Goal: Transaction & Acquisition: Book appointment/travel/reservation

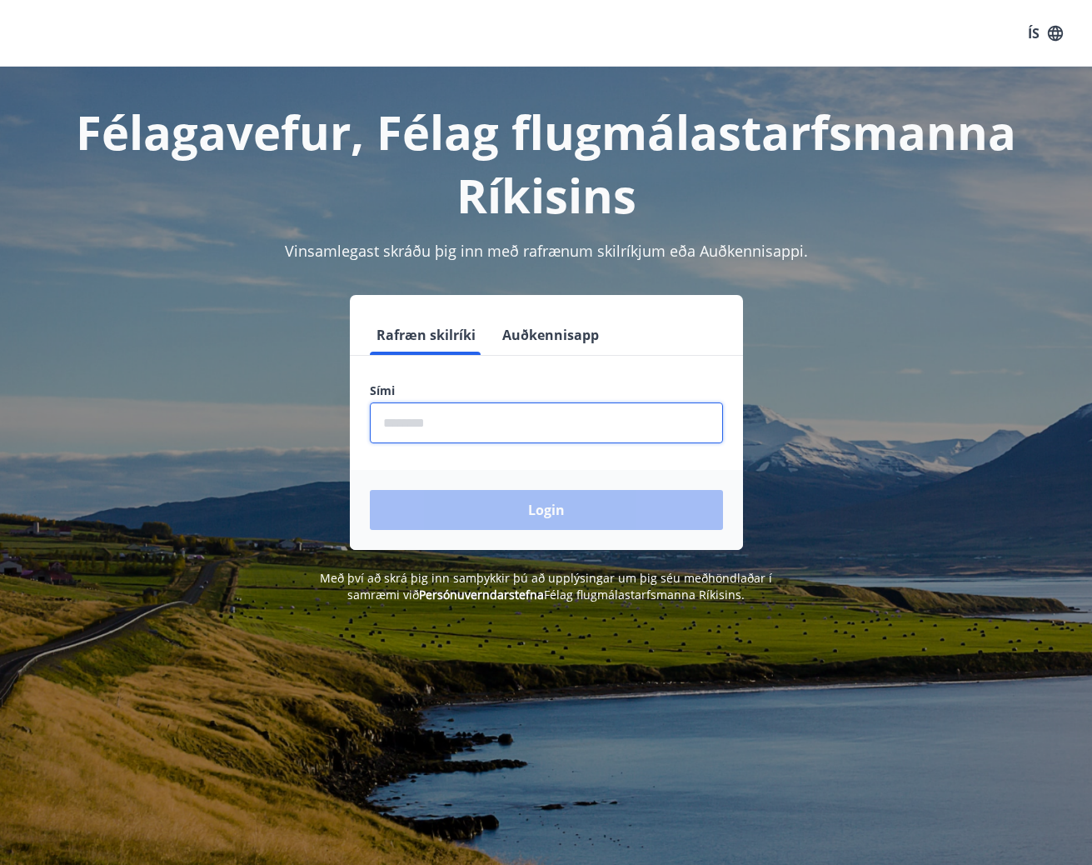
click at [525, 436] on input "phone" at bounding box center [546, 422] width 353 height 41
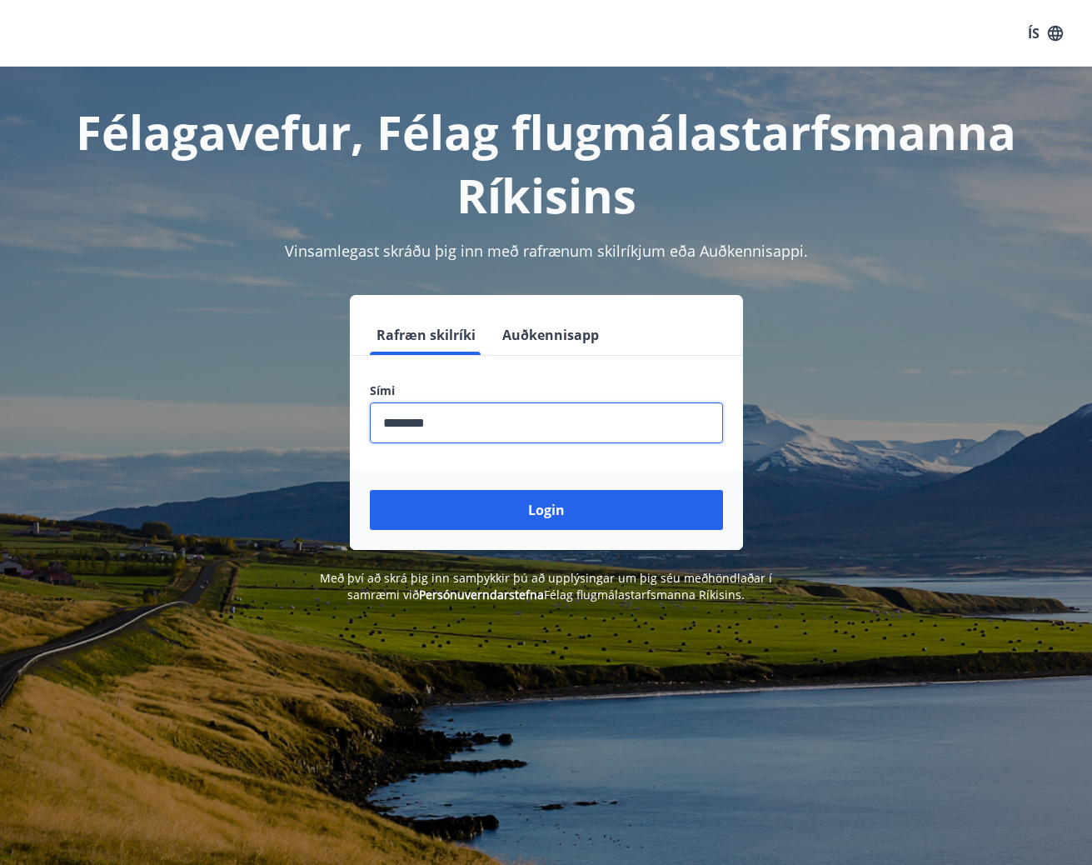
type input "********"
click at [370, 490] on button "Login" at bounding box center [546, 510] width 353 height 40
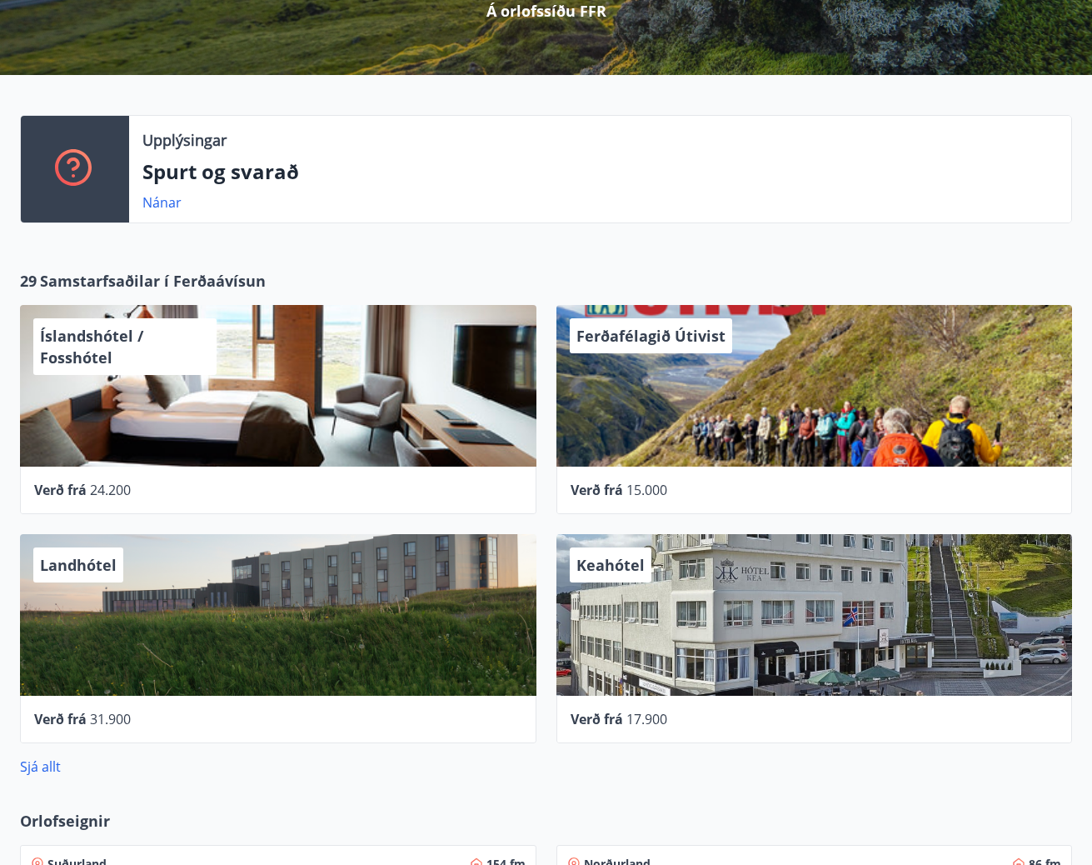
scroll to position [1110, 0]
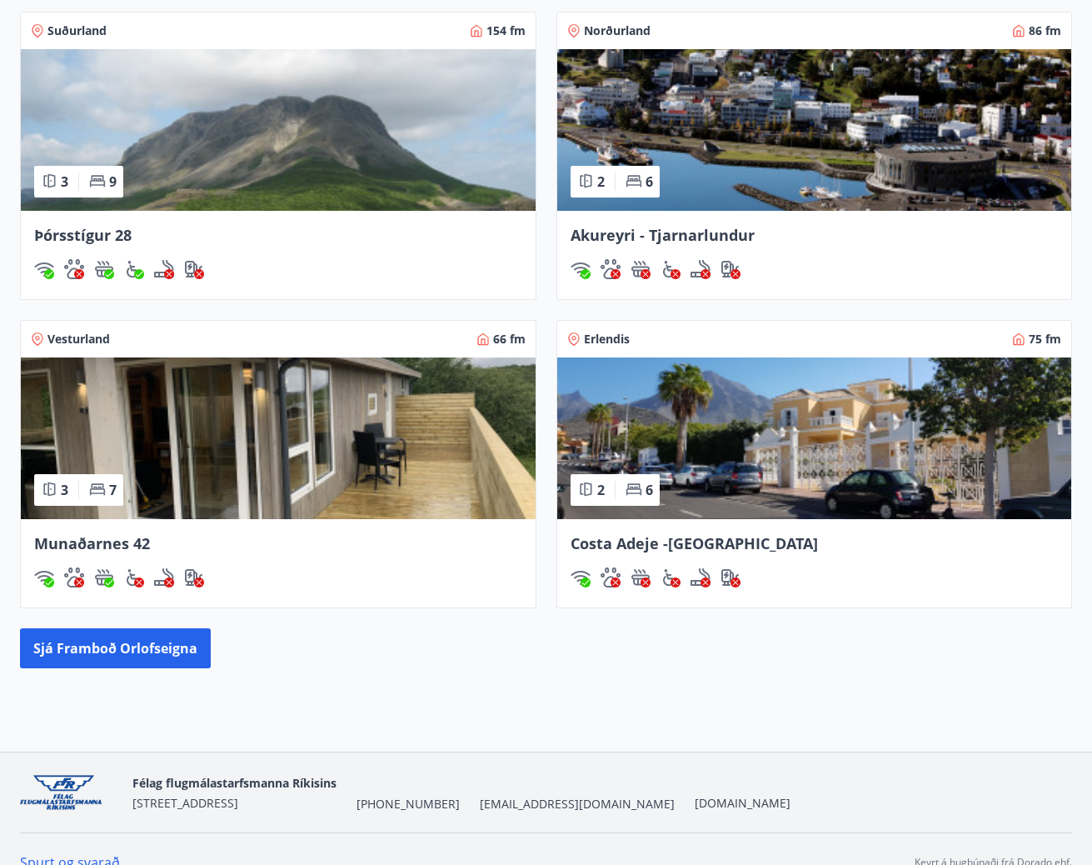
click at [215, 471] on img at bounding box center [278, 438] width 515 height 162
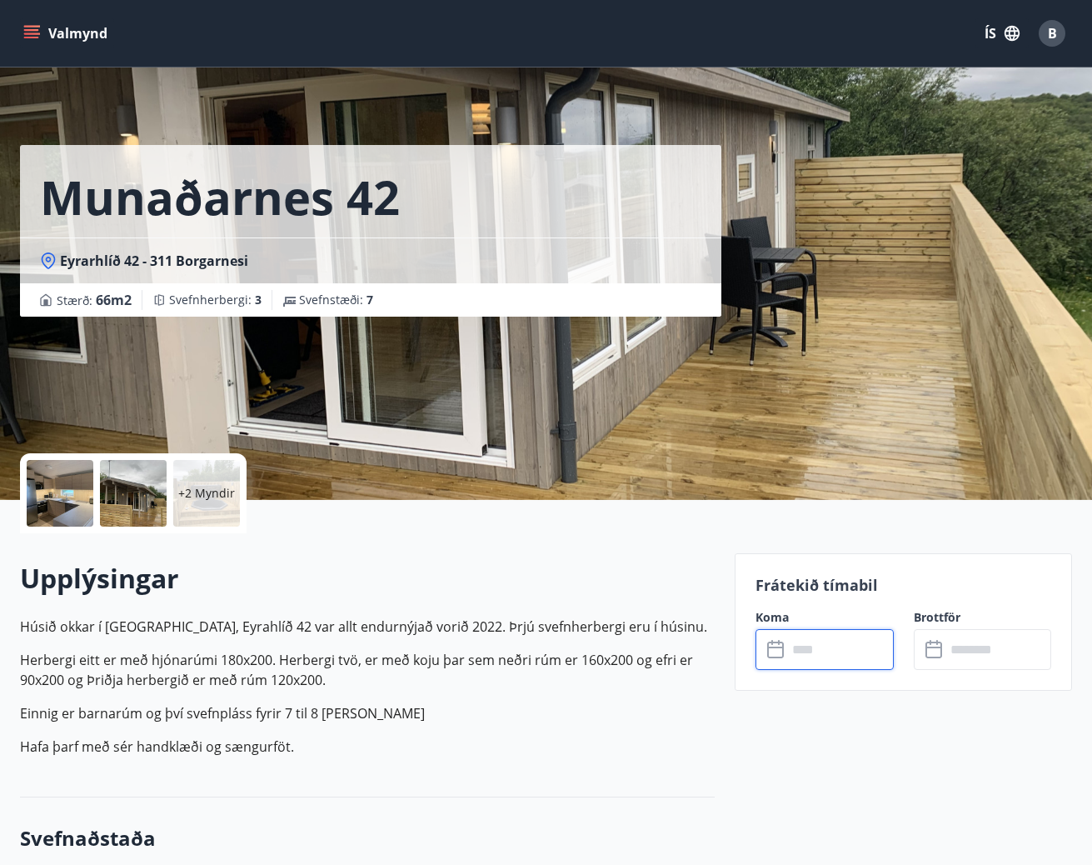
click at [795, 641] on input "text" at bounding box center [840, 649] width 107 height 41
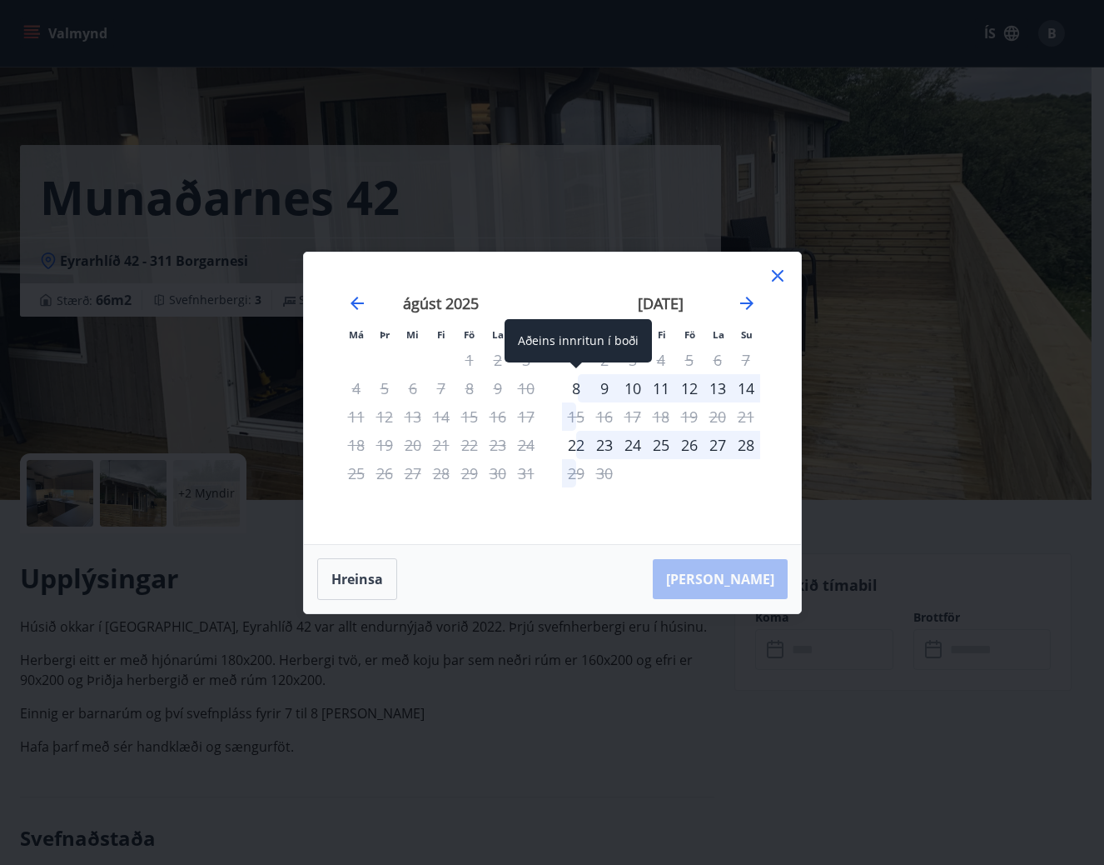
click at [572, 393] on div "8" at bounding box center [576, 388] width 28 height 28
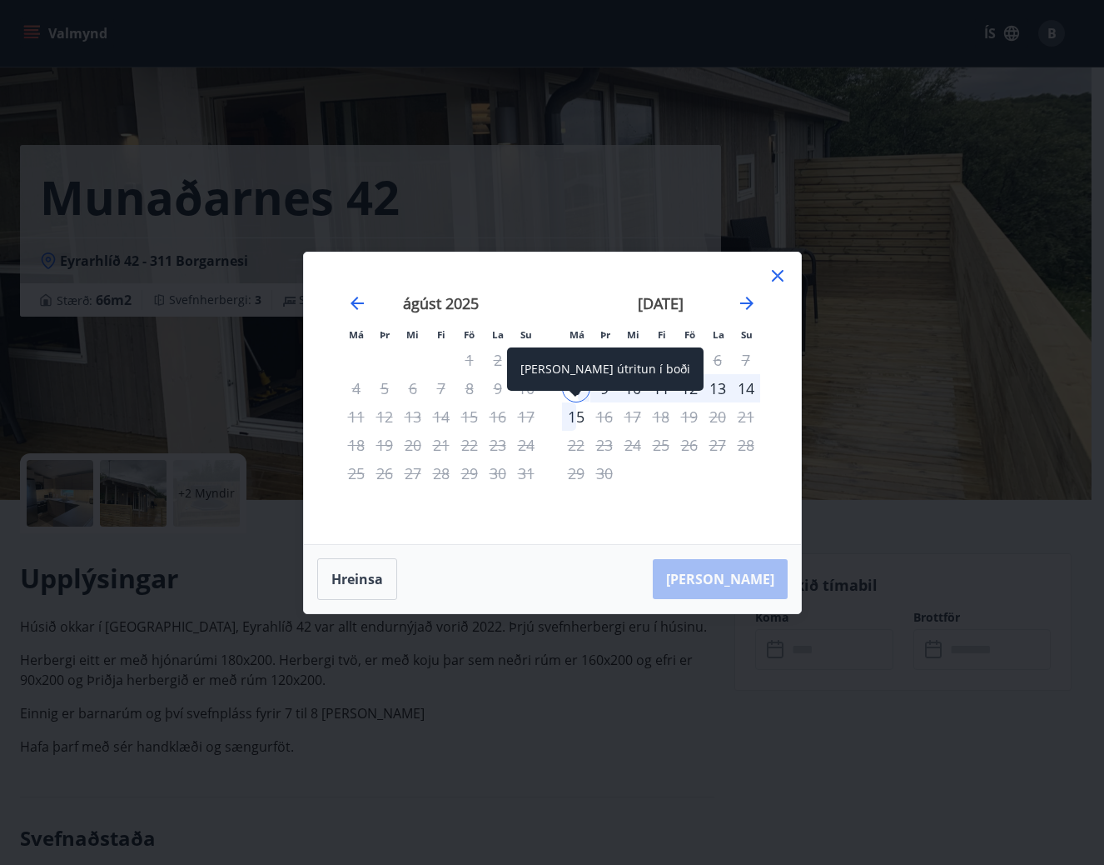
click at [571, 409] on div "15" at bounding box center [576, 416] width 28 height 28
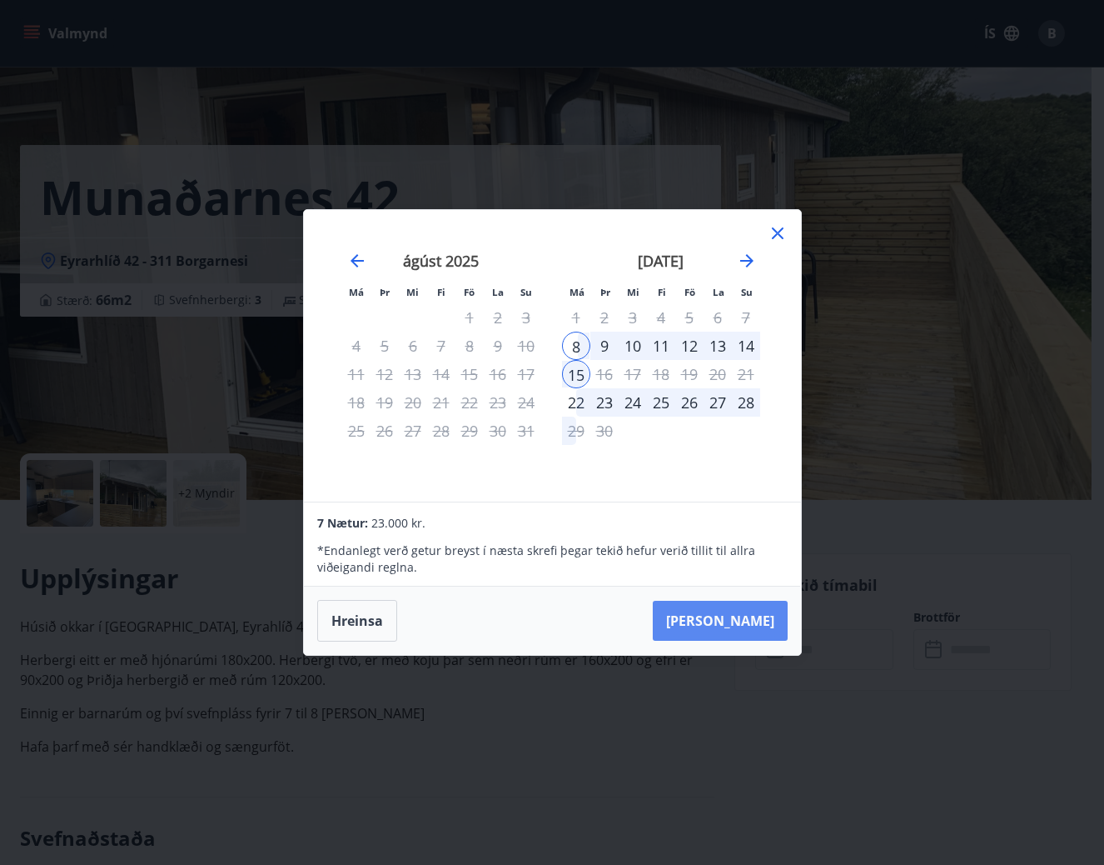
click at [745, 615] on button "Taka Frá" at bounding box center [720, 621] width 135 height 40
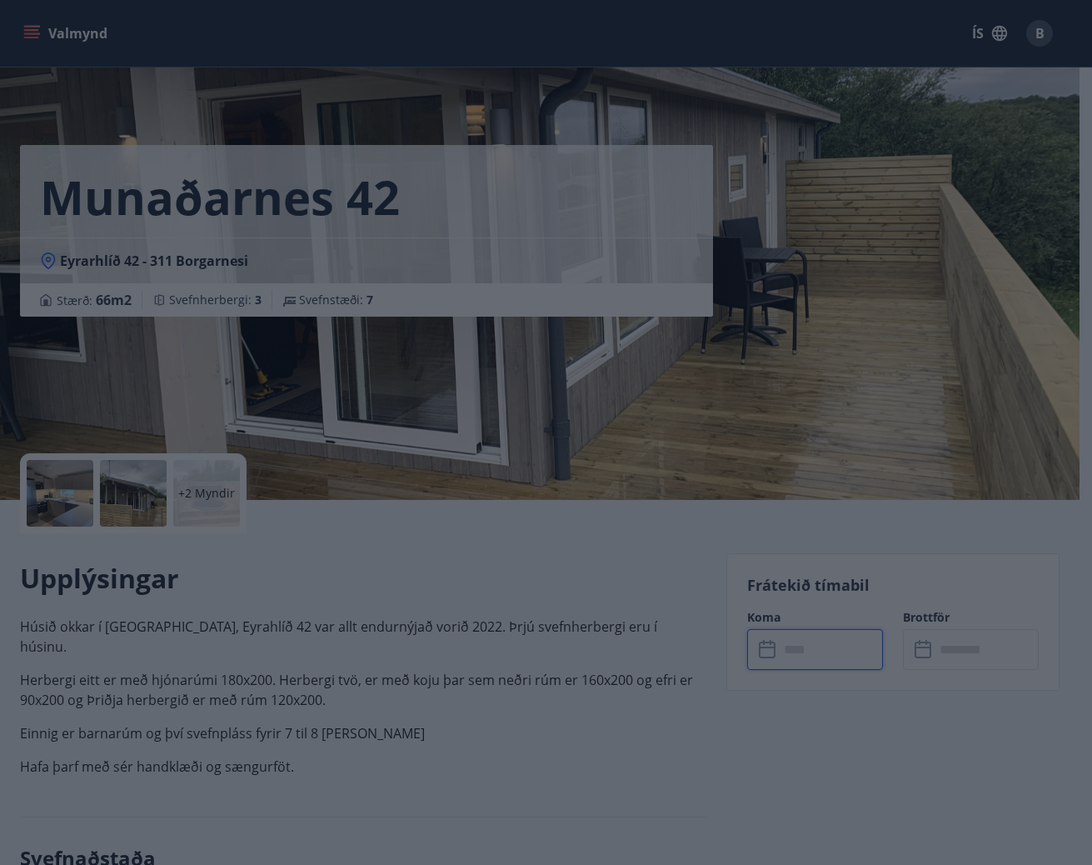
type input "******"
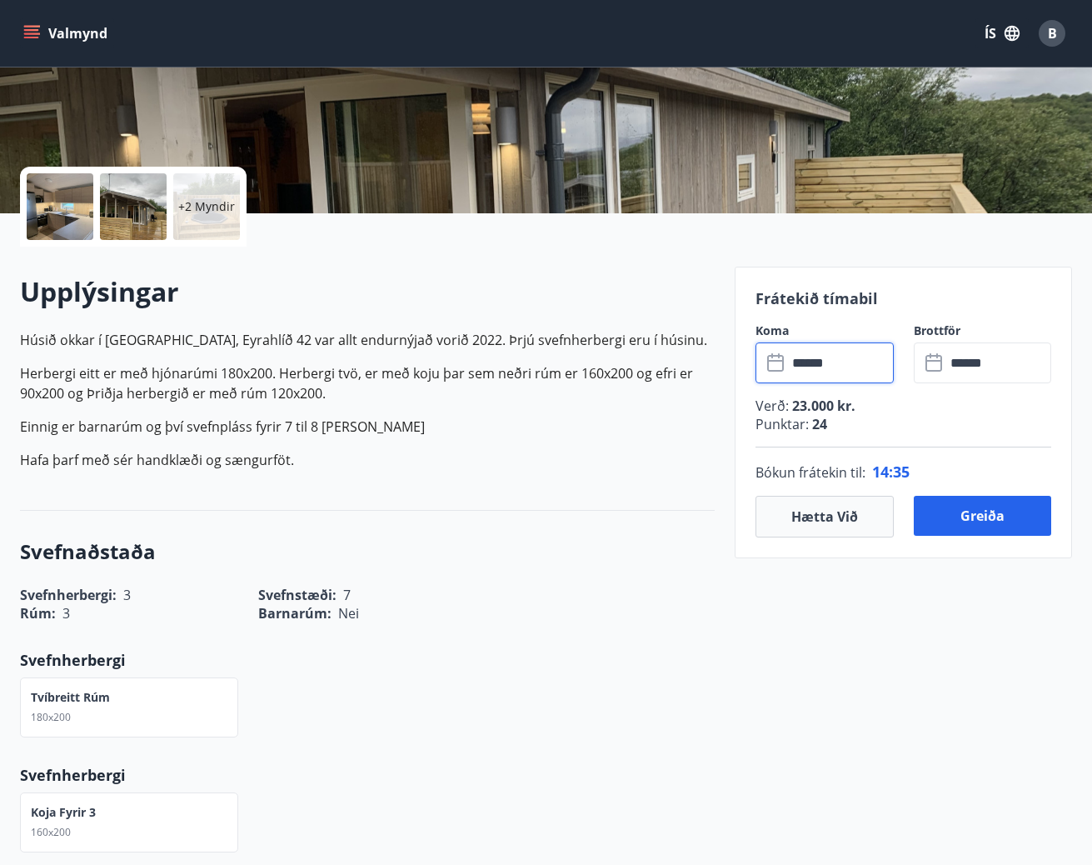
scroll to position [277, 0]
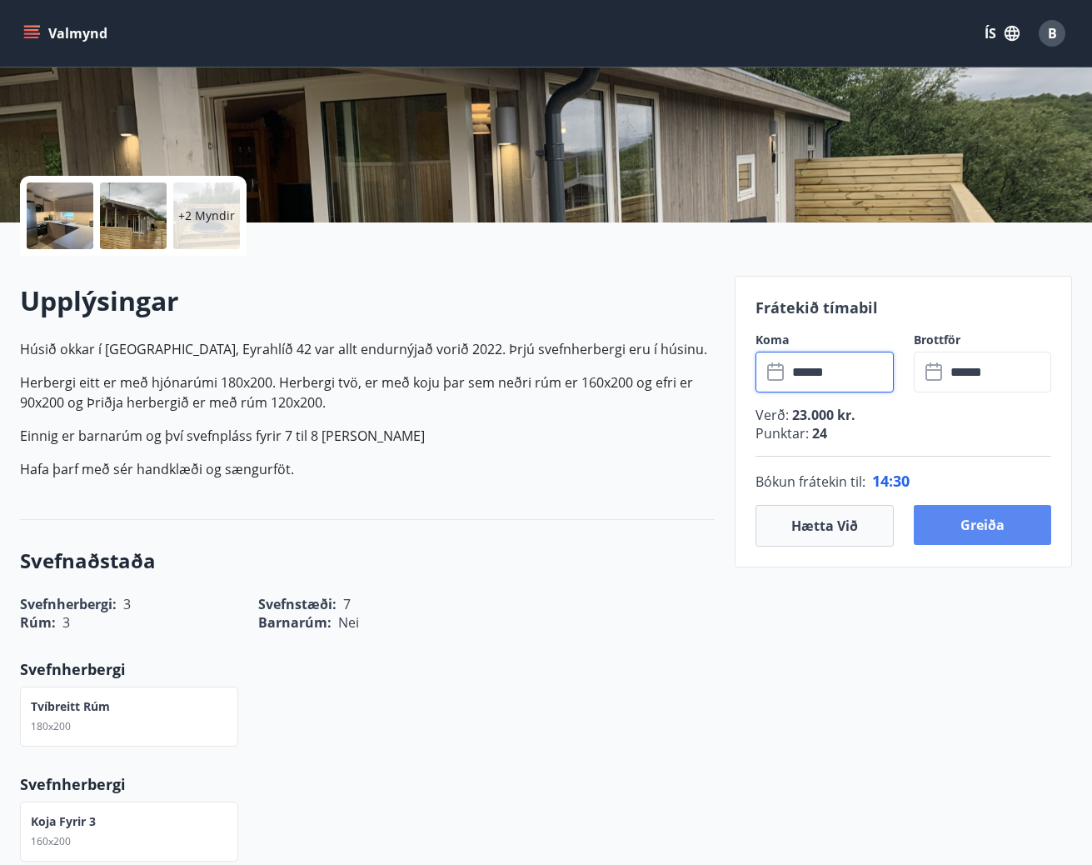
click at [945, 534] on button "Greiða" at bounding box center [983, 525] width 138 height 40
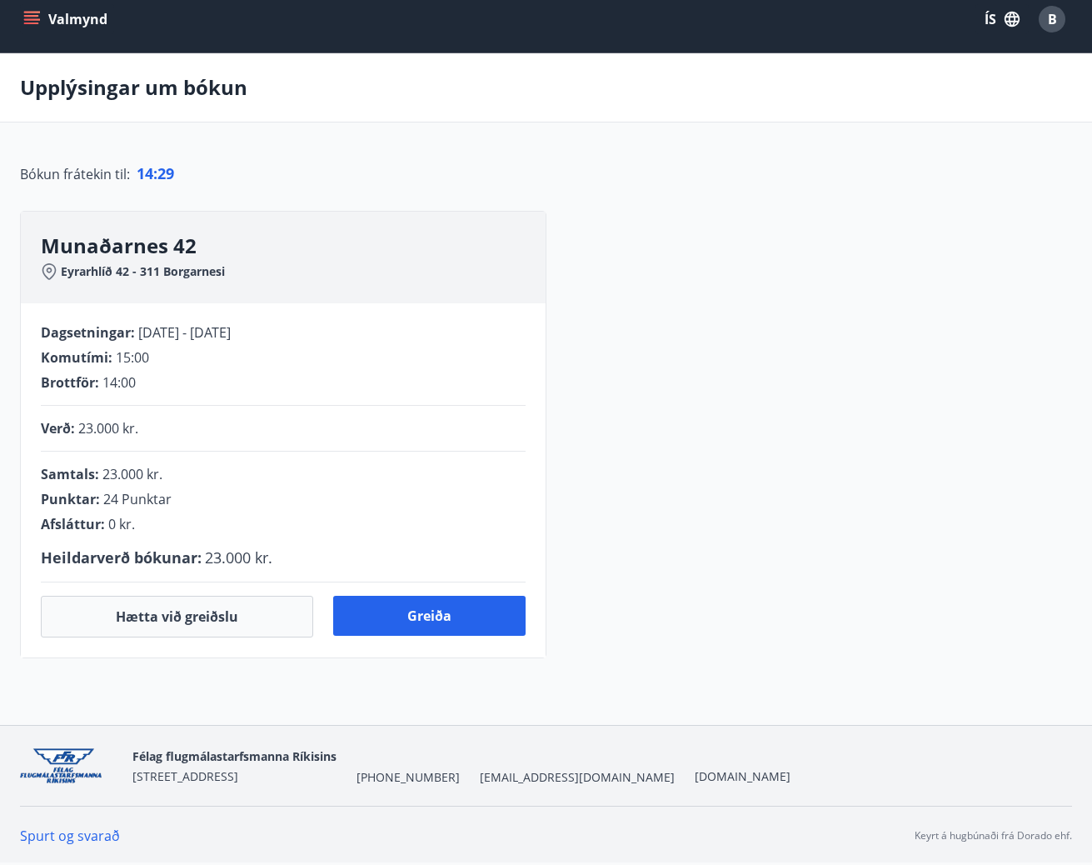
scroll to position [216, 0]
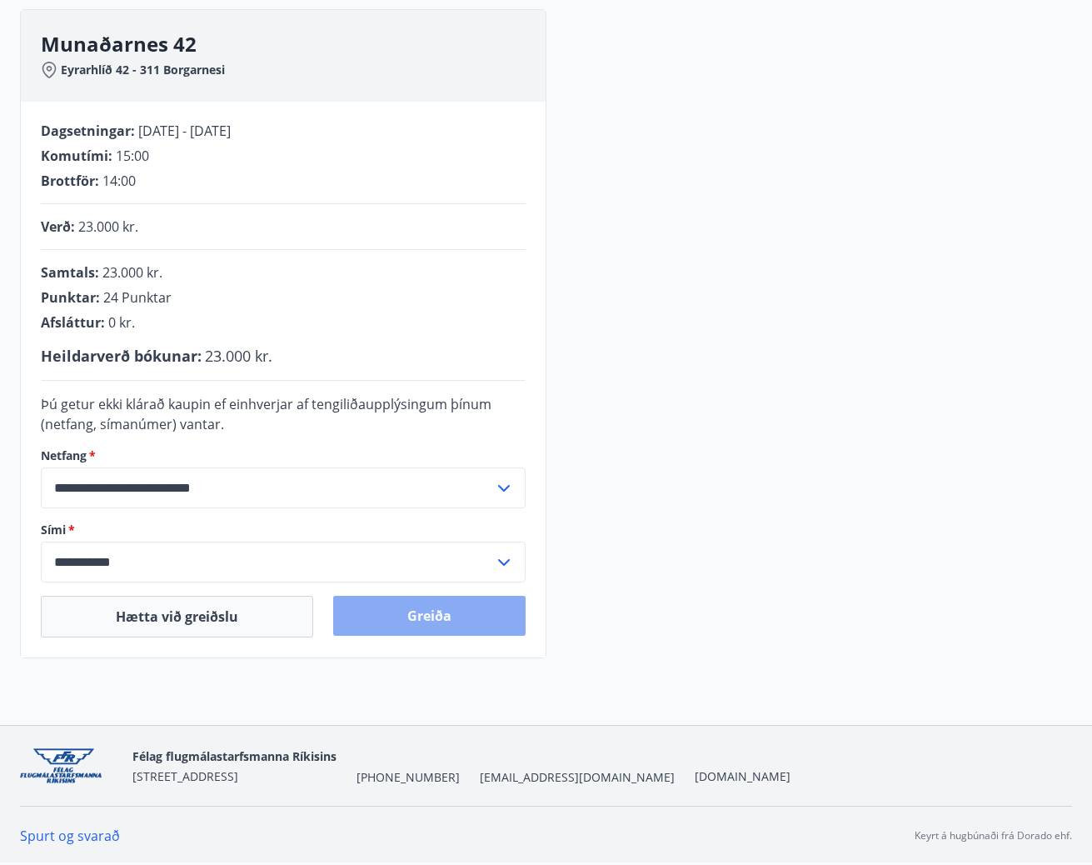
click at [491, 631] on button "Greiða" at bounding box center [429, 616] width 192 height 40
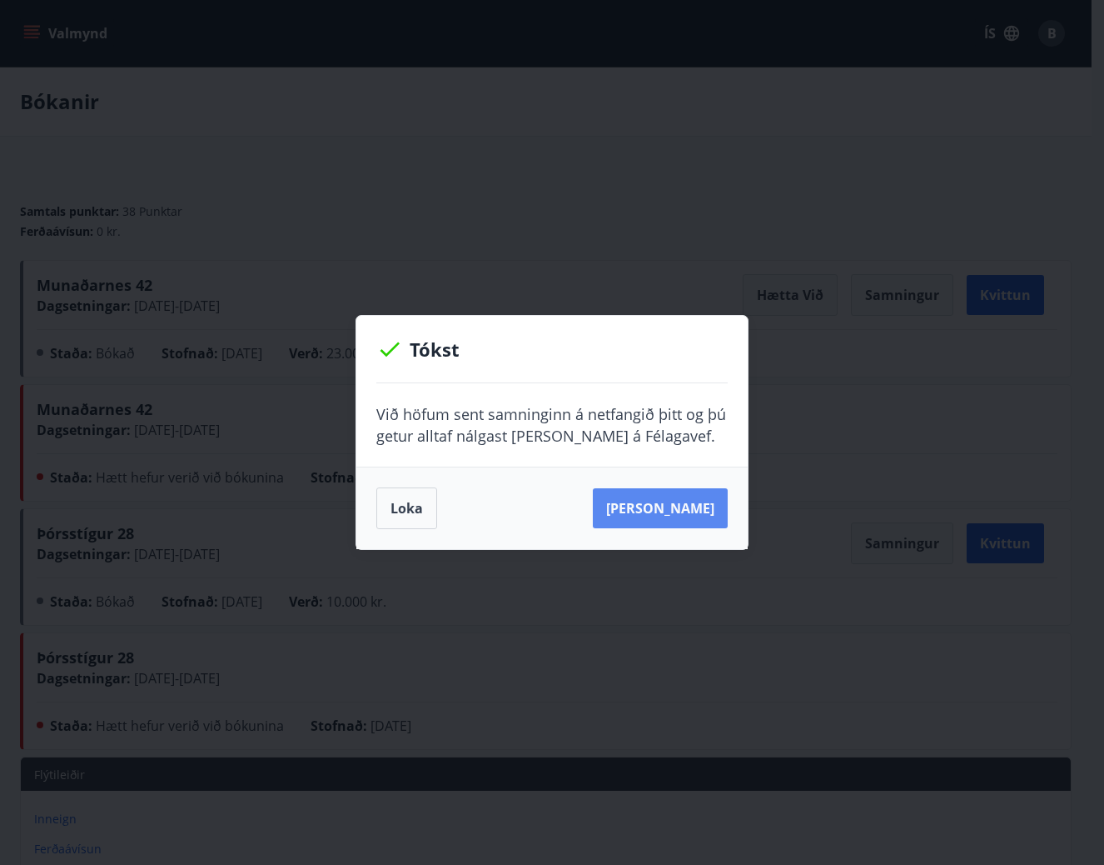
click at [693, 516] on button "Sjá samning" at bounding box center [660, 508] width 135 height 40
click at [402, 513] on button "Loka" at bounding box center [406, 508] width 61 height 42
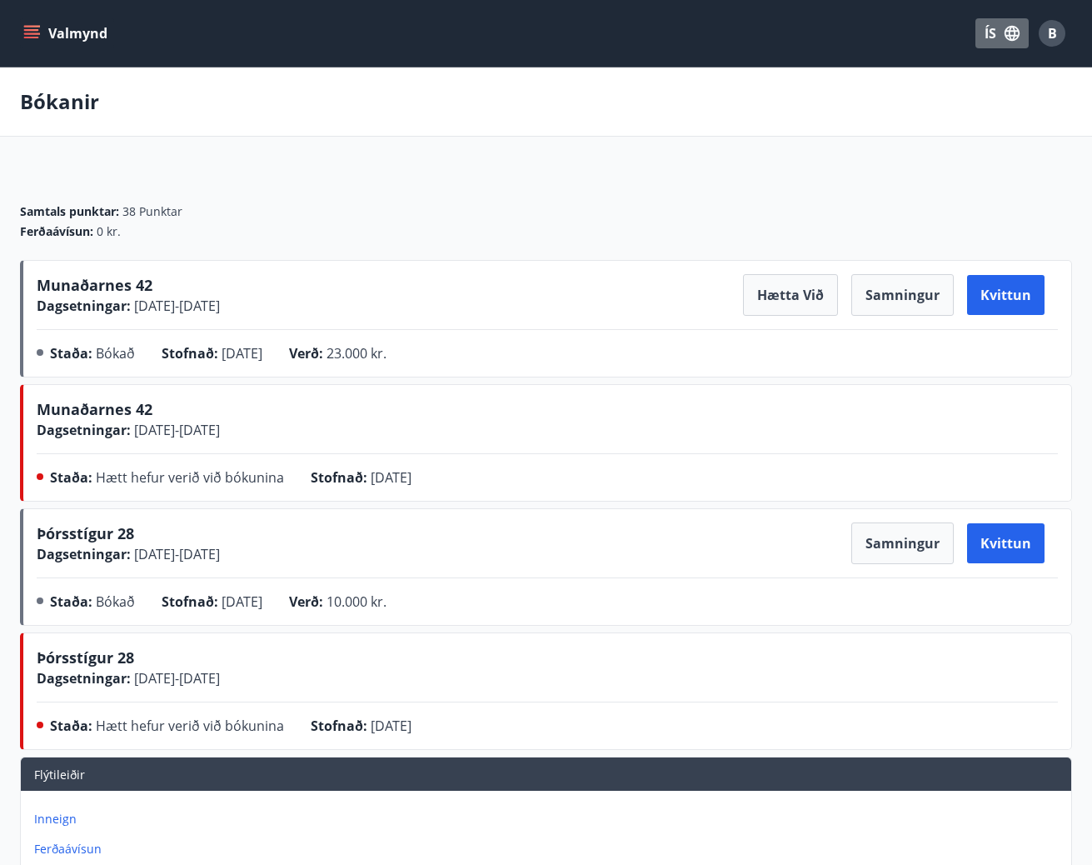
click at [1020, 41] on icon "button" at bounding box center [1012, 33] width 18 height 18
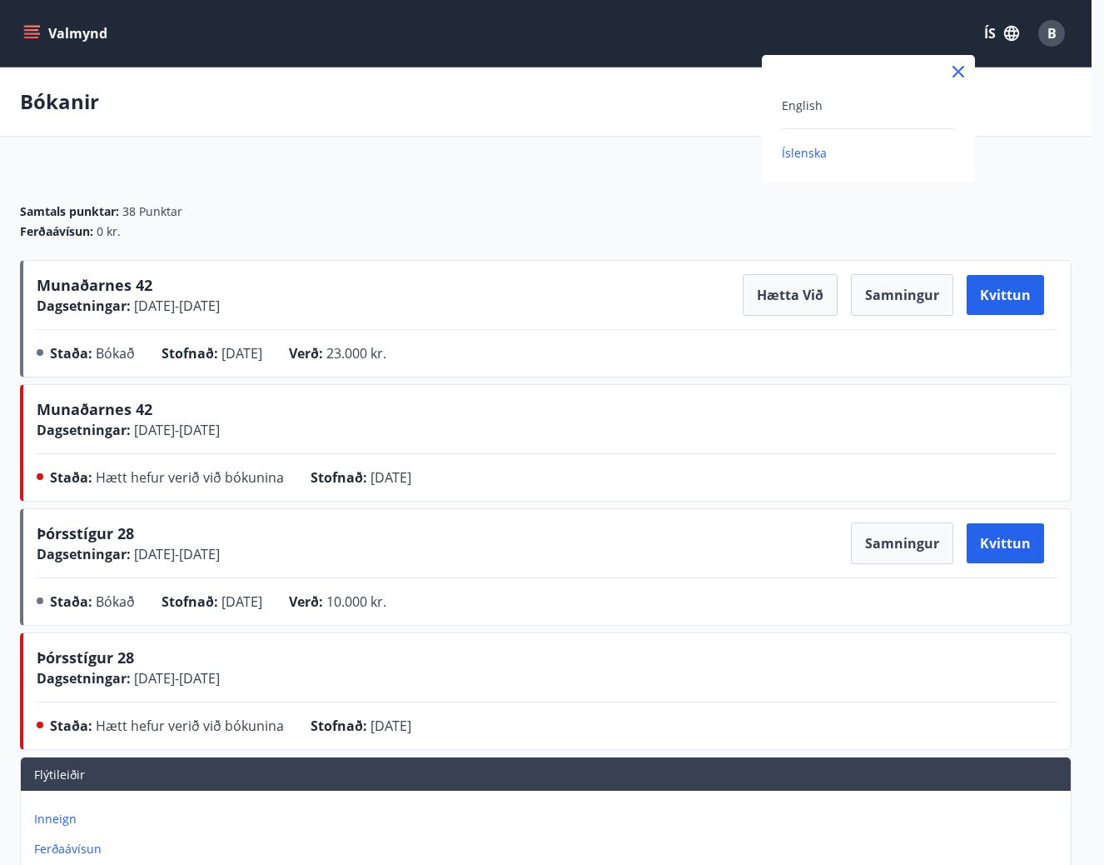
click at [1051, 35] on div at bounding box center [552, 432] width 1104 height 865
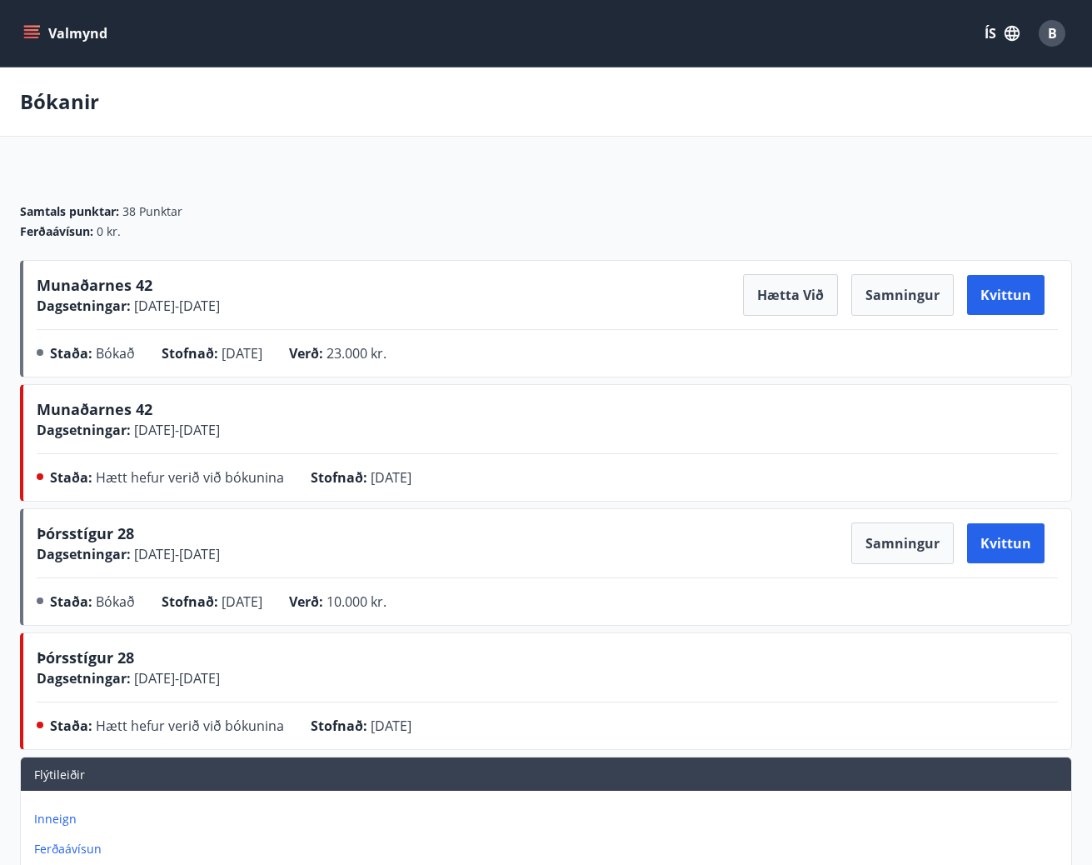
click at [1051, 35] on span "B" at bounding box center [1052, 33] width 9 height 18
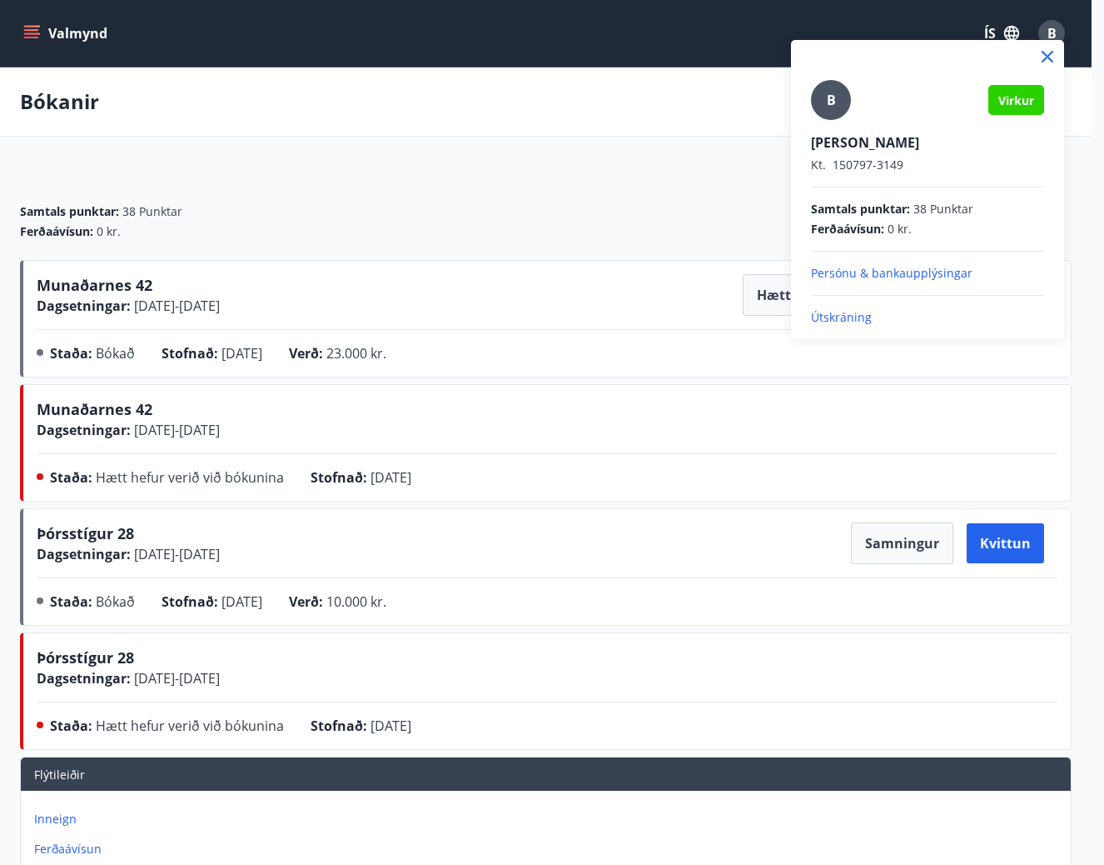
click at [826, 313] on p "Útskráning" at bounding box center [927, 317] width 233 height 17
